Goal: Task Accomplishment & Management: Manage account settings

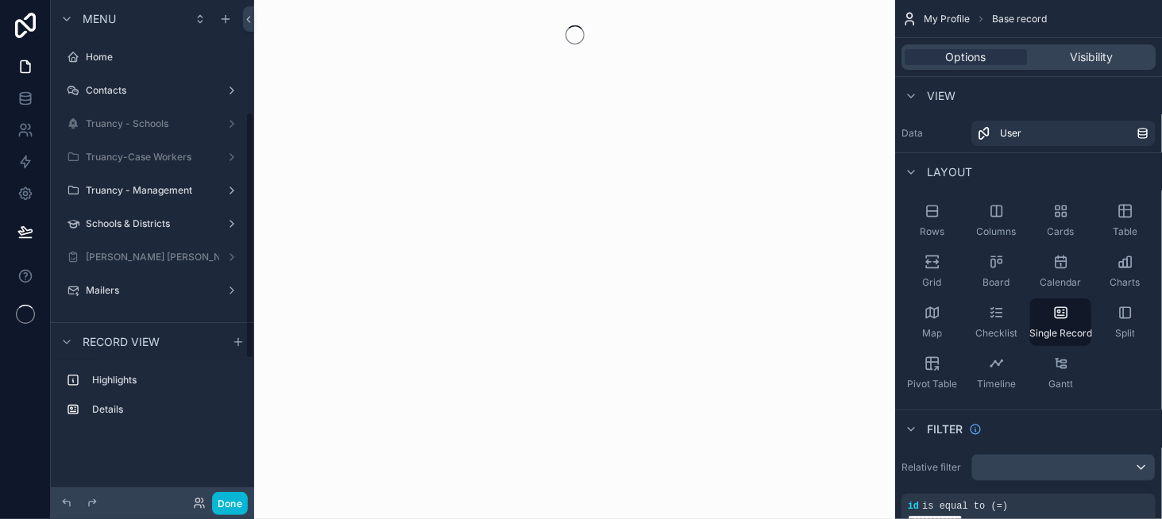
scroll to position [227, 0]
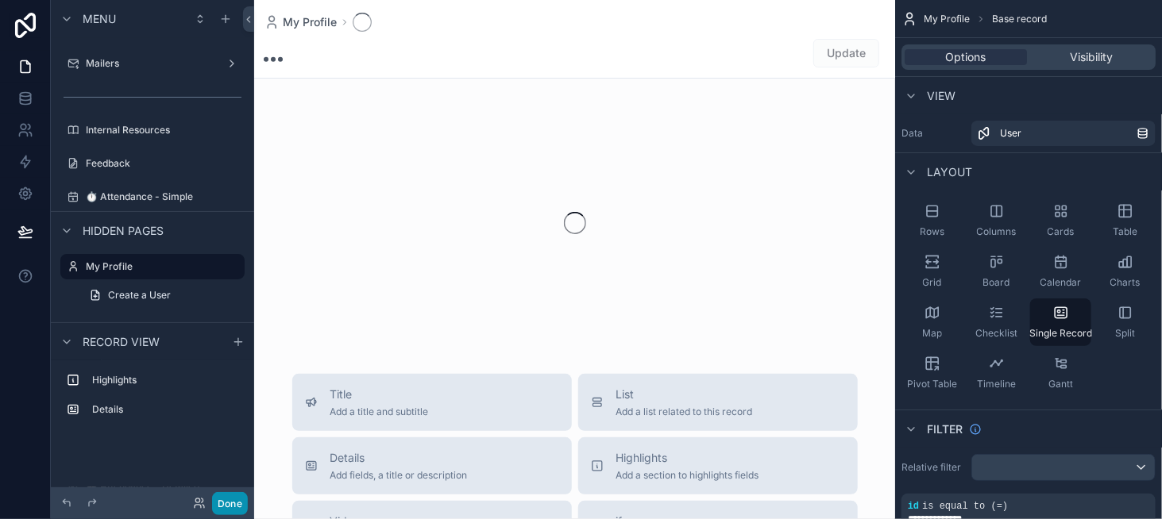
click at [226, 499] on button "Done" at bounding box center [230, 503] width 36 height 23
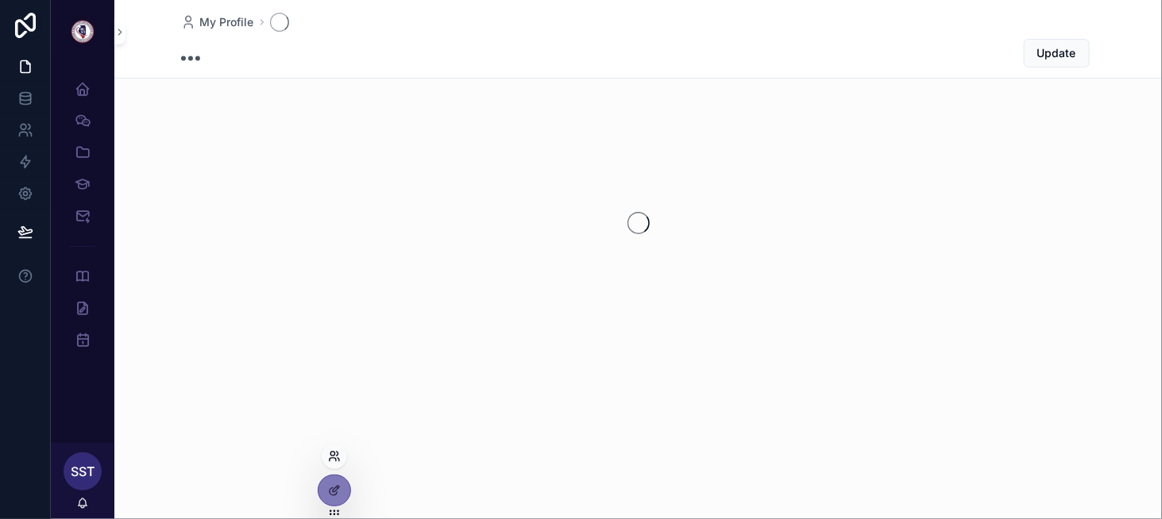
click at [337, 451] on icon at bounding box center [334, 456] width 13 height 13
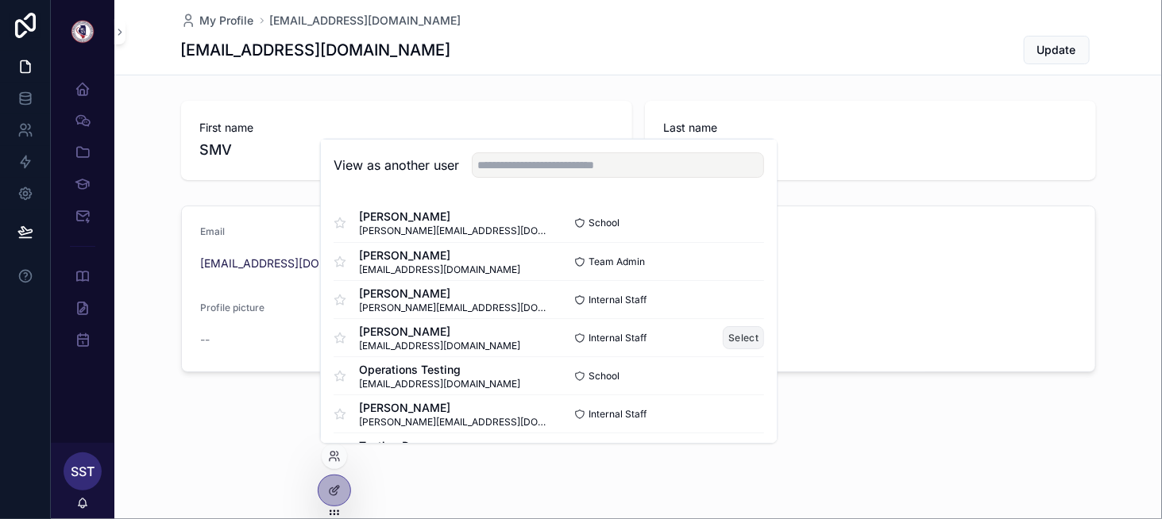
click at [723, 337] on button "Select" at bounding box center [743, 337] width 41 height 23
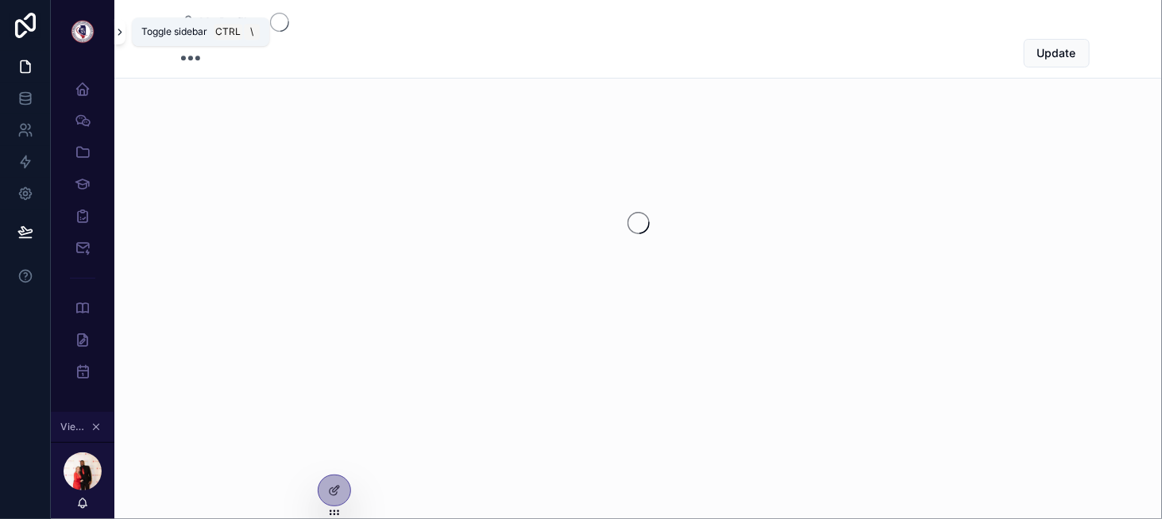
click at [122, 29] on icon "scrollable content" at bounding box center [119, 32] width 11 height 12
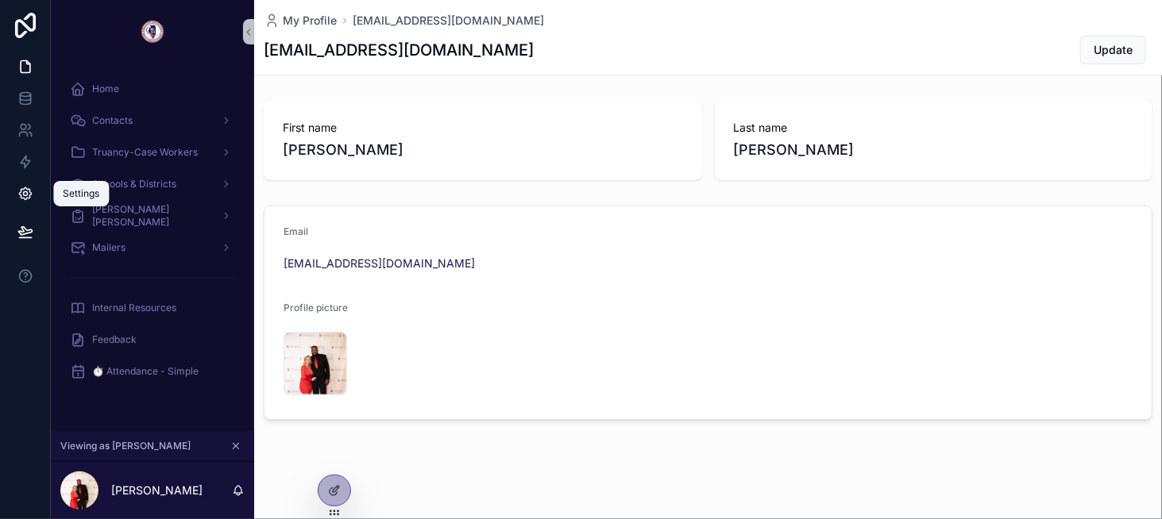
click at [30, 196] on icon at bounding box center [25, 194] width 16 height 16
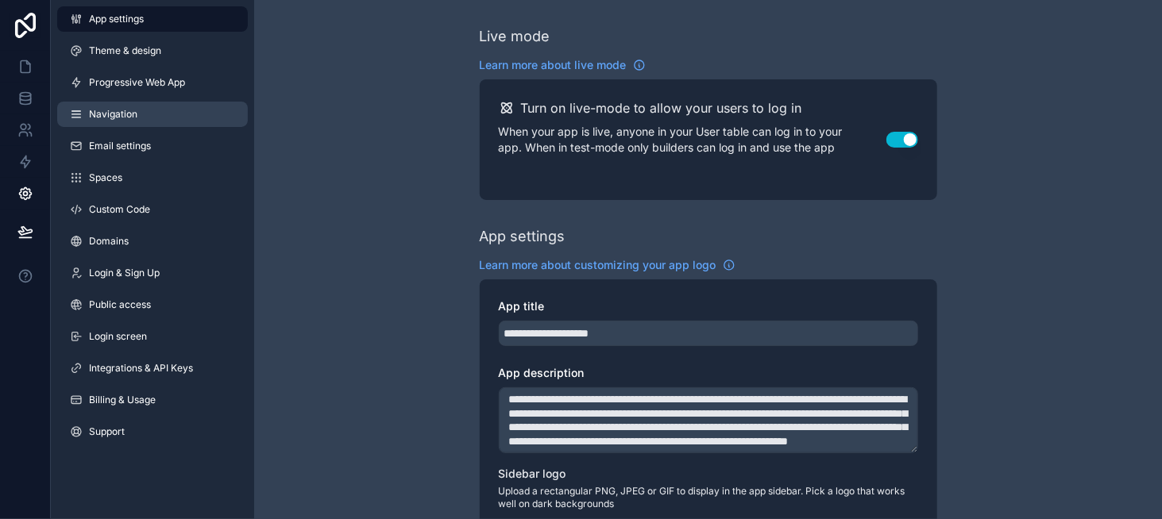
click at [176, 110] on link "Navigation" at bounding box center [152, 114] width 191 height 25
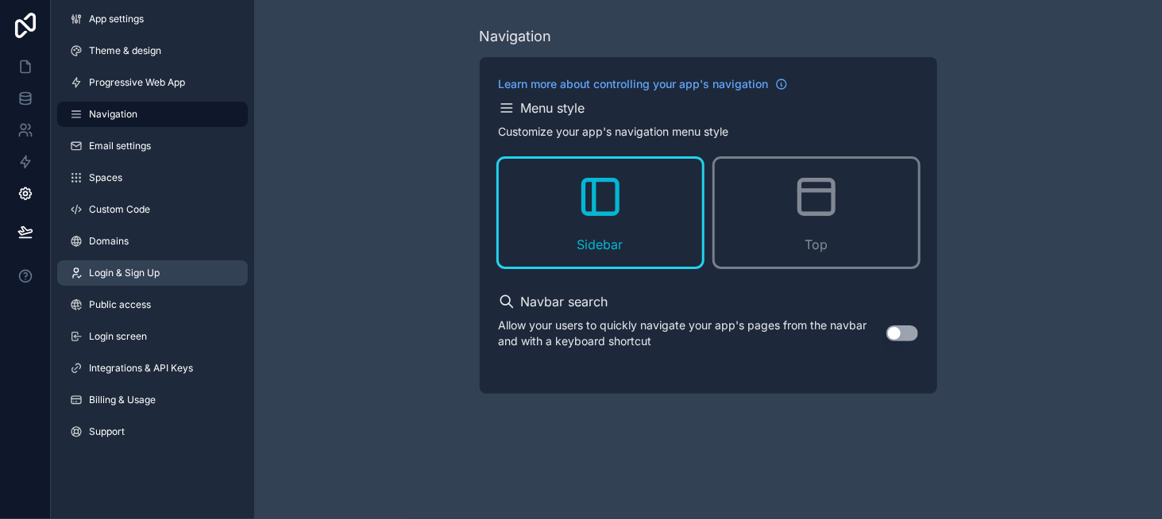
click at [175, 276] on link "Login & Sign Up" at bounding box center [152, 272] width 191 height 25
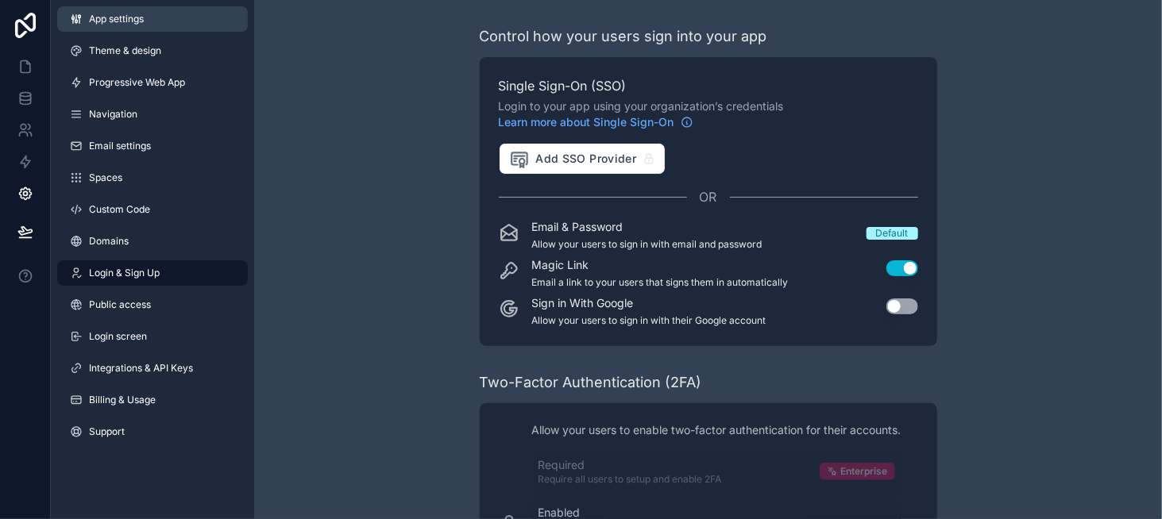
click at [179, 25] on link "App settings" at bounding box center [152, 18] width 191 height 25
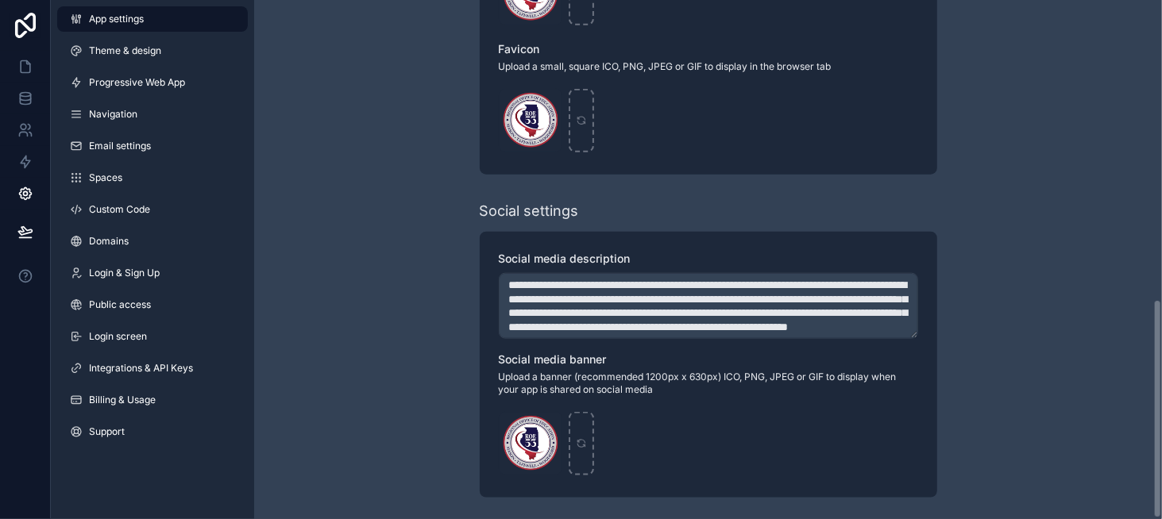
scroll to position [708, 0]
